Goal: Manage account settings

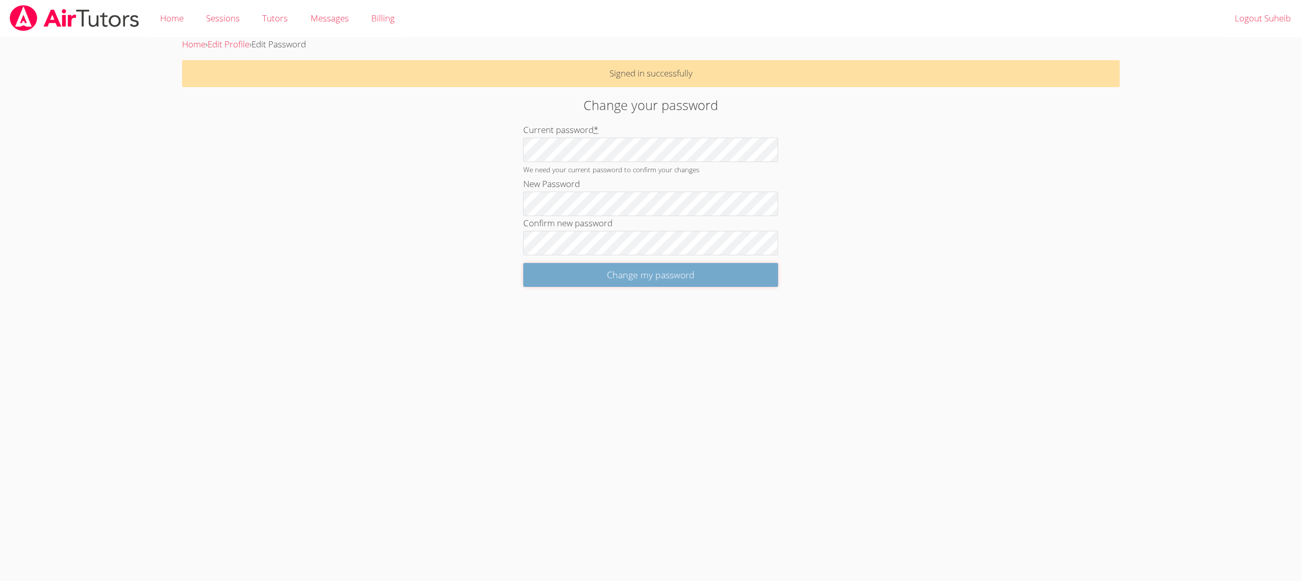
click at [556, 277] on input "Change my password" at bounding box center [650, 275] width 255 height 24
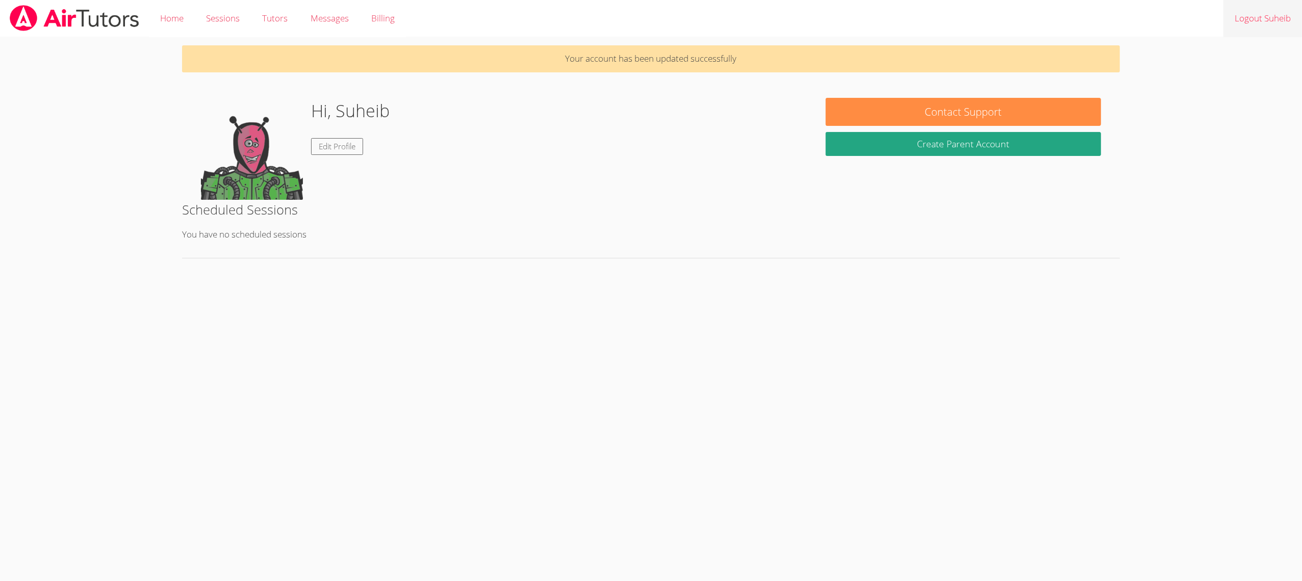
click at [1274, 21] on link "Logout Suheib" at bounding box center [1263, 18] width 79 height 37
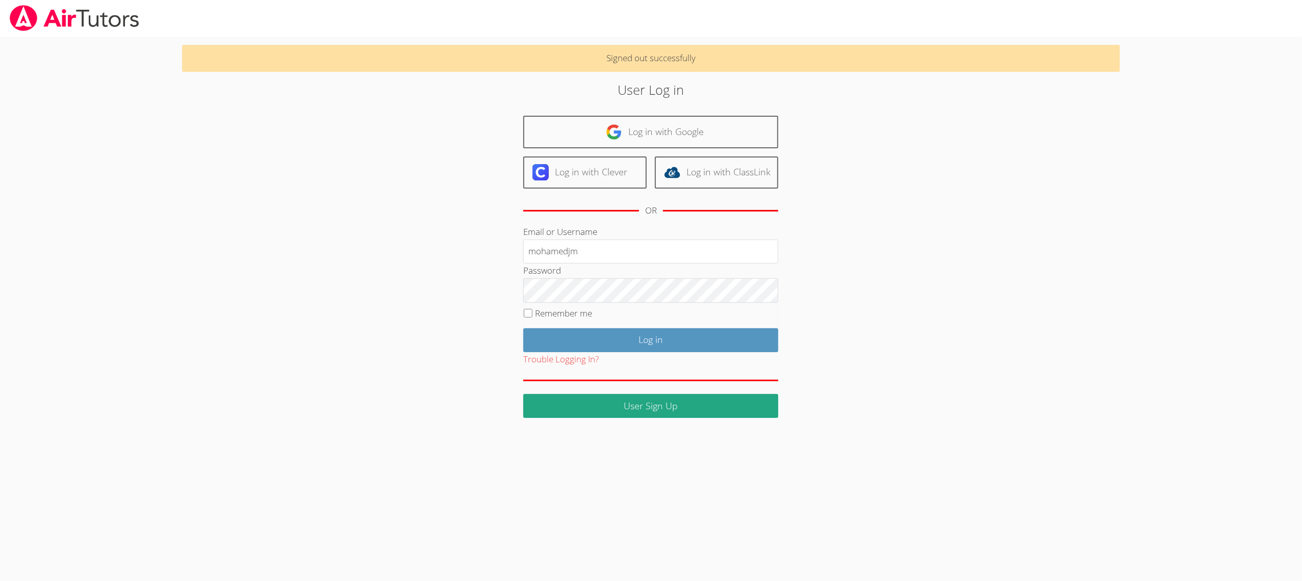
type input "mohamedjm"
click at [568, 341] on input "Log in" at bounding box center [650, 340] width 255 height 24
